Goal: Use online tool/utility: Utilize a website feature to perform a specific function

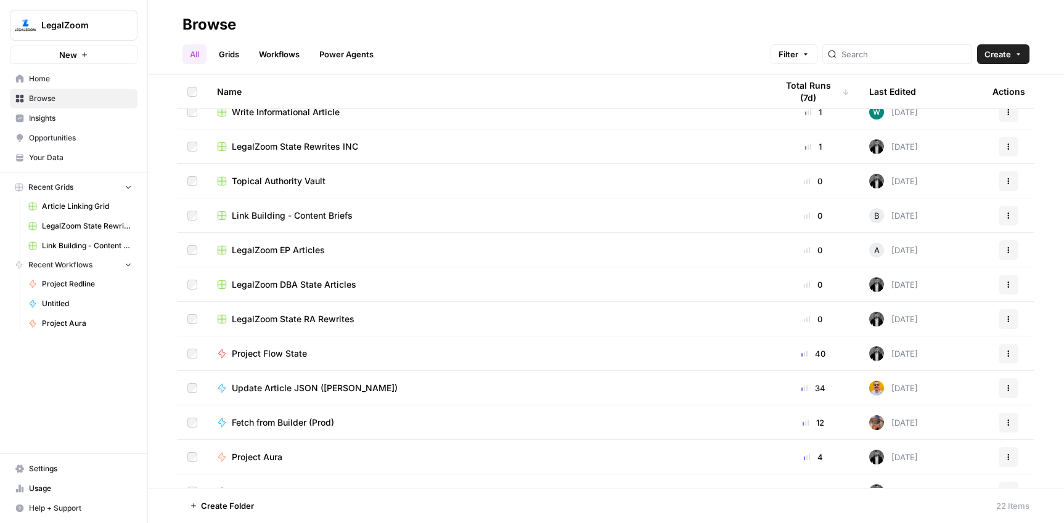
scroll to position [297, 0]
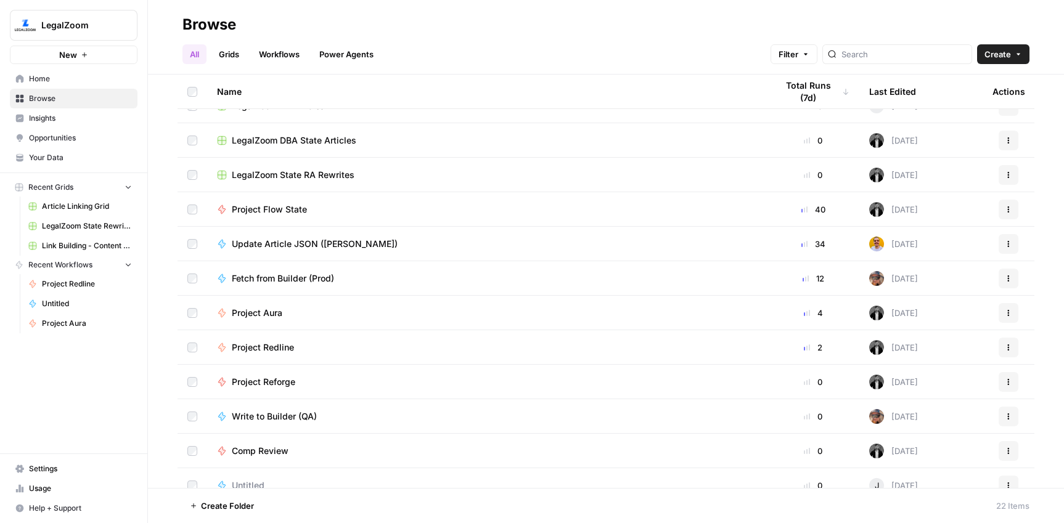
click at [269, 347] on span "Project Redline" at bounding box center [263, 348] width 62 height 12
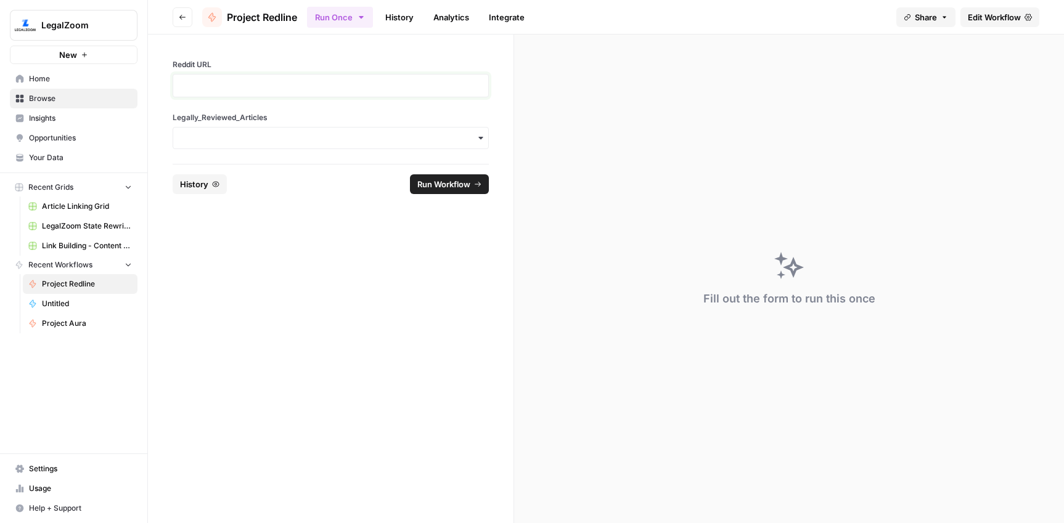
click at [250, 84] on p at bounding box center [331, 86] width 300 height 12
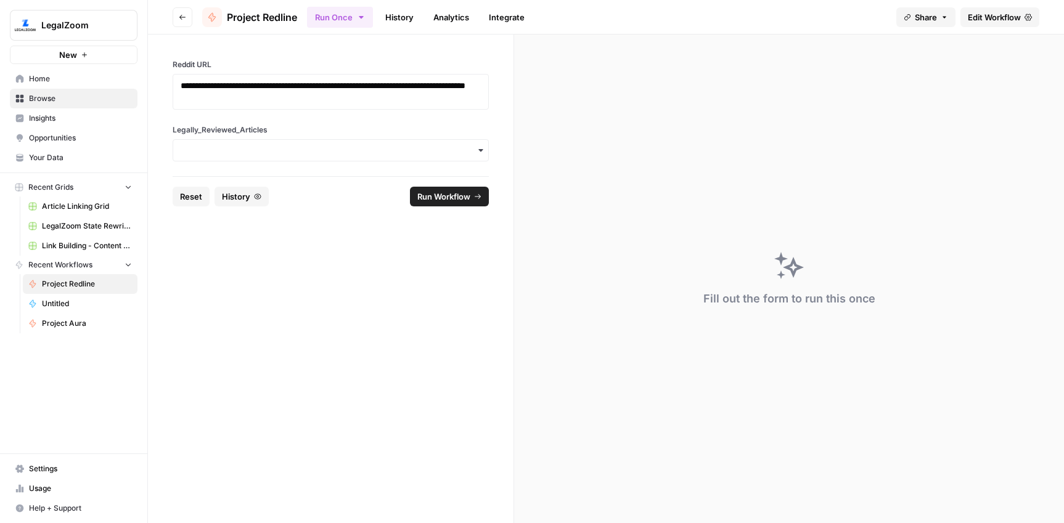
click at [290, 141] on div "button" at bounding box center [331, 150] width 316 height 22
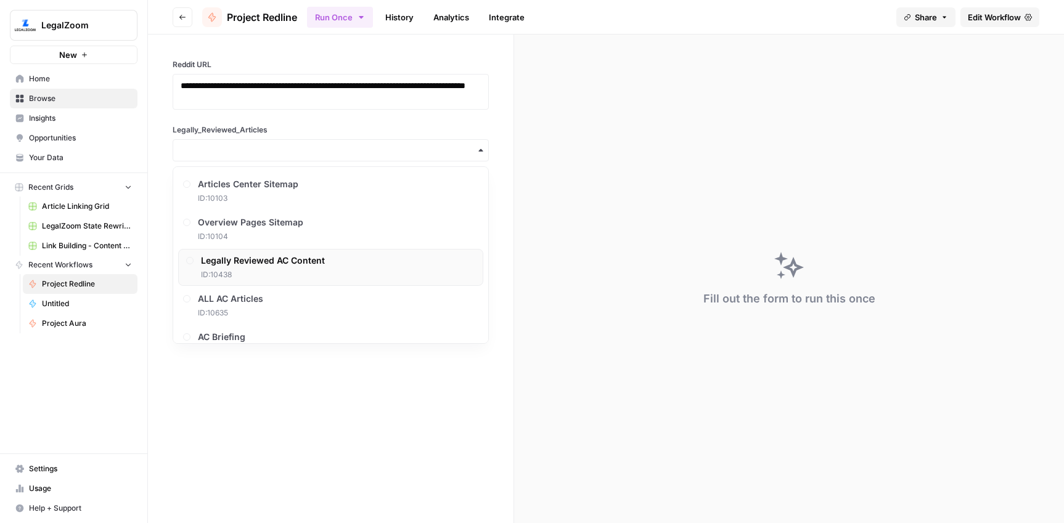
drag, startPoint x: 273, startPoint y: 253, endPoint x: 305, endPoint y: 247, distance: 32.2
click at [273, 253] on div "Legally Reviewed AC Content ID: 10438" at bounding box center [330, 267] width 305 height 37
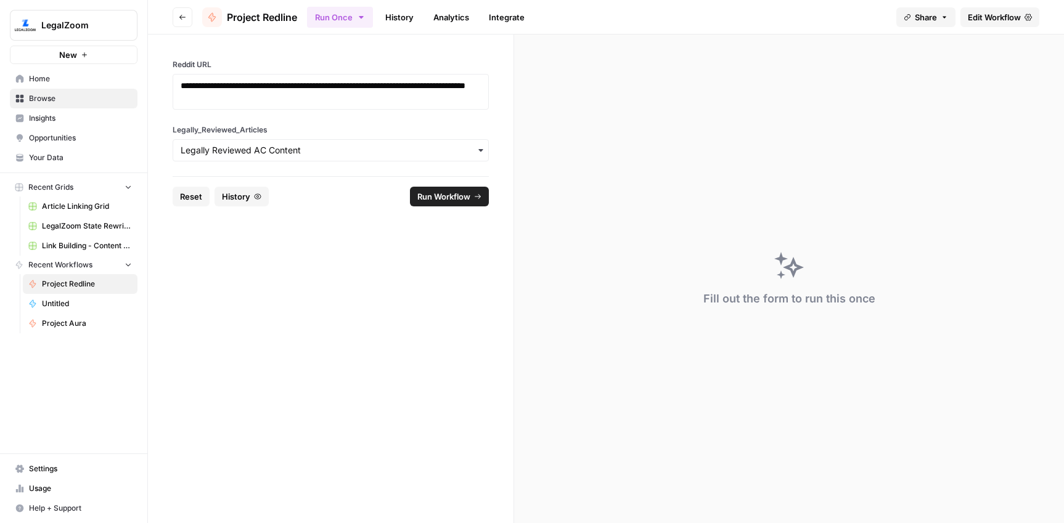
click at [434, 205] on button "Run Workflow" at bounding box center [449, 197] width 79 height 20
